Goal: Transaction & Acquisition: Purchase product/service

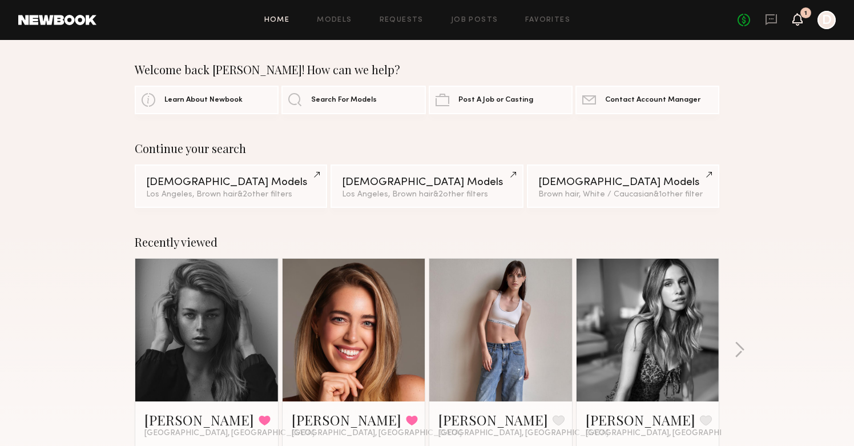
click at [798, 15] on icon at bounding box center [797, 19] width 9 height 8
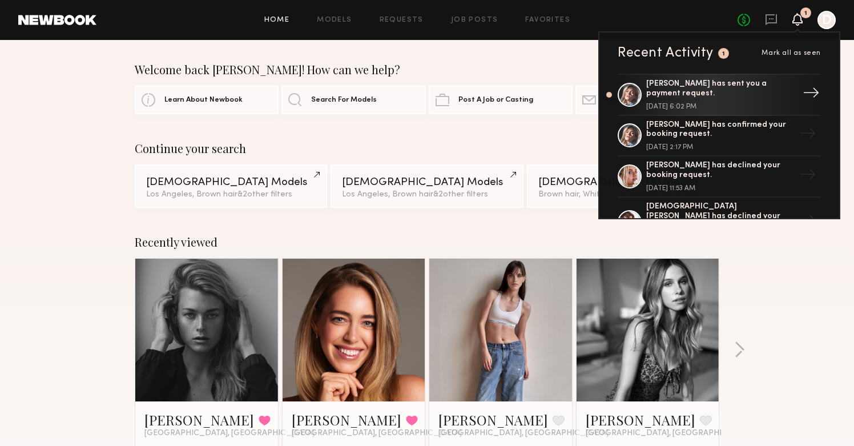
click at [735, 95] on div "[PERSON_NAME] has sent you a payment request." at bounding box center [720, 88] width 148 height 19
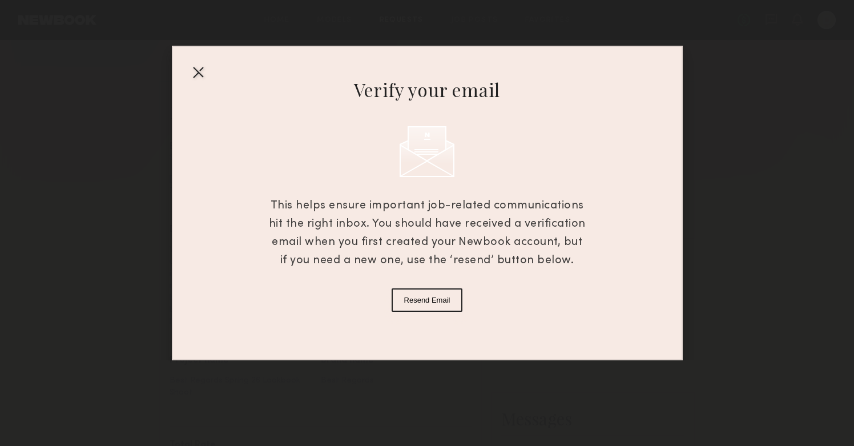
scroll to position [250, 0]
click at [199, 71] on div at bounding box center [198, 72] width 18 height 18
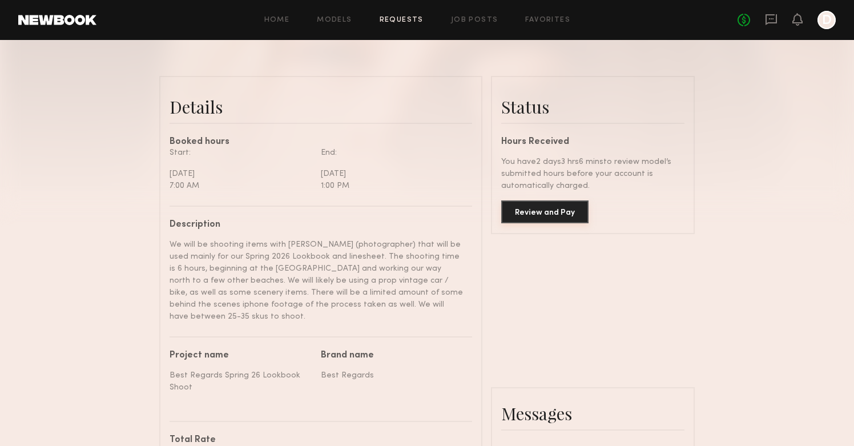
click at [548, 208] on button "Review and Pay" at bounding box center [544, 211] width 87 height 23
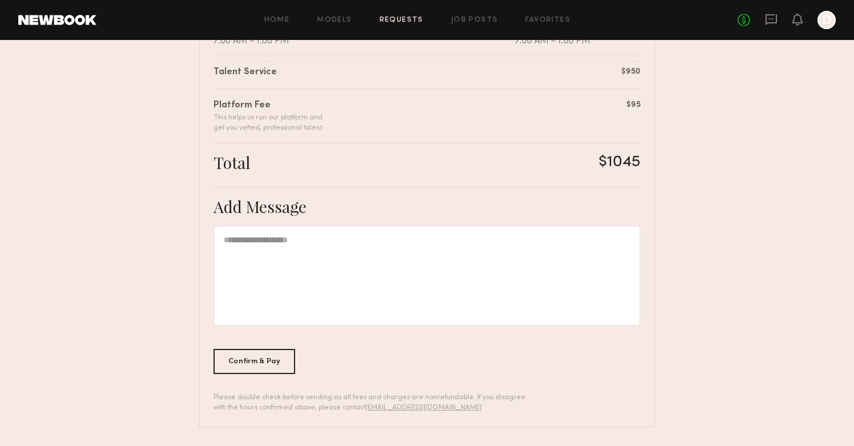
scroll to position [283, 0]
click at [463, 230] on div at bounding box center [427, 276] width 427 height 100
click at [269, 353] on div "Confirm & Pay" at bounding box center [255, 361] width 82 height 25
